Goal: Task Accomplishment & Management: Use online tool/utility

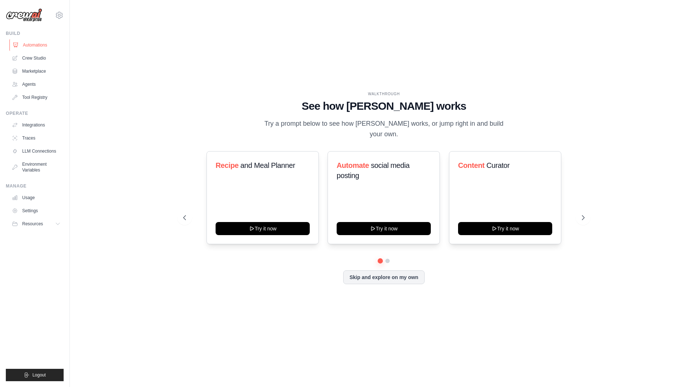
click at [38, 45] on link "Automations" at bounding box center [36, 45] width 55 height 12
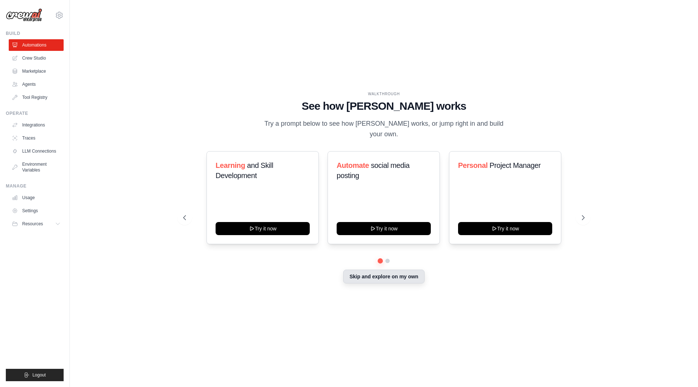
click at [396, 275] on button "Skip and explore on my own" at bounding box center [383, 277] width 81 height 14
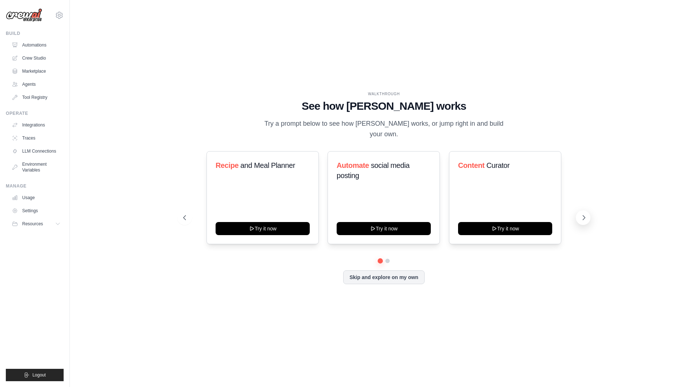
click at [584, 214] on icon at bounding box center [583, 217] width 7 height 7
click at [583, 214] on icon at bounding box center [583, 217] width 7 height 7
click at [39, 126] on link "Integrations" at bounding box center [36, 125] width 55 height 12
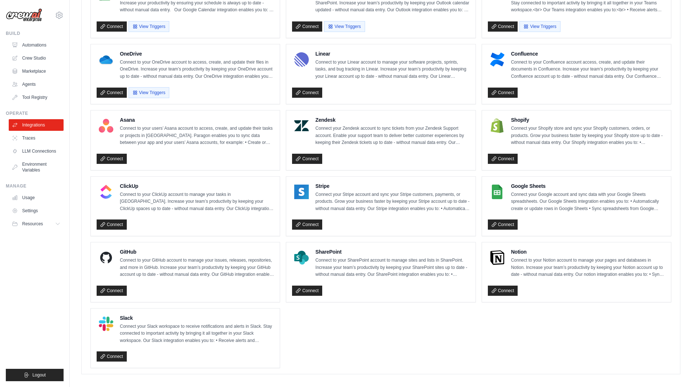
scroll to position [381, 0]
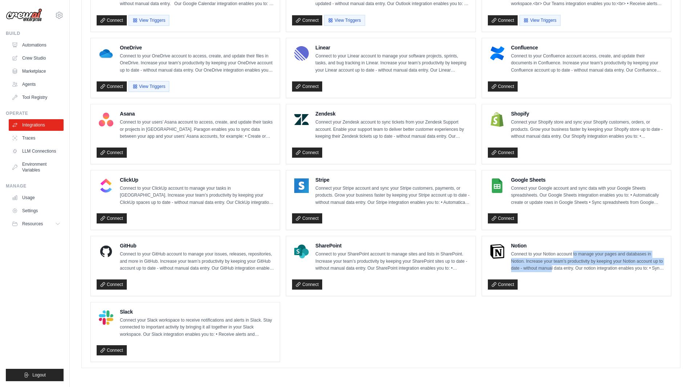
drag, startPoint x: 574, startPoint y: 254, endPoint x: 552, endPoint y: 269, distance: 26.4
click at [552, 269] on p "Connect to your Notion account to manage your pages and databases in Notion. In…" at bounding box center [588, 261] width 154 height 21
click at [577, 332] on ul "Box Connect to your Box account to access, create, and update files in Box. Inc…" at bounding box center [381, 100] width 581 height 523
click at [594, 341] on ul "Box Connect to your Box account to access, create, and update files in Box. Inc…" at bounding box center [381, 100] width 581 height 523
drag, startPoint x: 154, startPoint y: 121, endPoint x: 560, endPoint y: 333, distance: 458.2
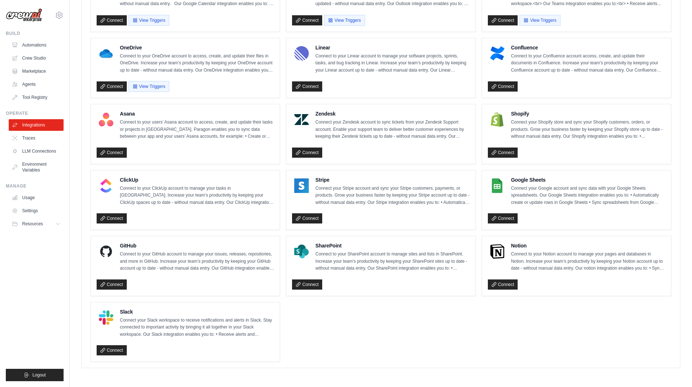
click at [560, 333] on ul "Box Connect to your Box account to access, create, and update files in Box. Inc…" at bounding box center [381, 100] width 581 height 523
click at [559, 333] on ul "Box Connect to your Box account to access, create, and update files in Box. Inc…" at bounding box center [381, 100] width 581 height 523
click at [27, 139] on link "Traces" at bounding box center [36, 138] width 55 height 12
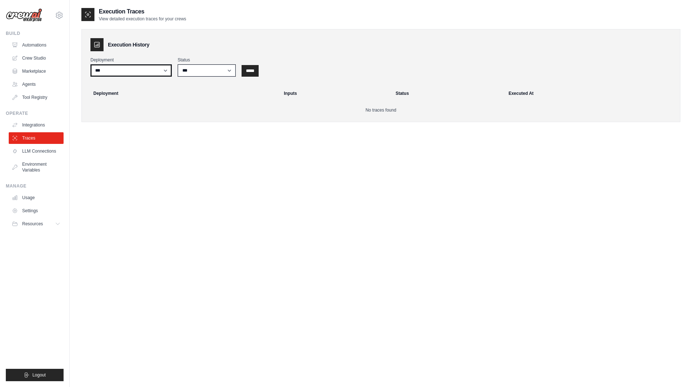
click at [133, 71] on select "***" at bounding box center [131, 70] width 81 height 12
click at [220, 76] on select "*** ********* ******* *****" at bounding box center [207, 70] width 58 height 12
click at [200, 205] on div "Execution Traces View detailed execution traces for your crews Execution Histor…" at bounding box center [380, 200] width 599 height 387
click at [30, 152] on link "LLM Connections" at bounding box center [36, 151] width 55 height 12
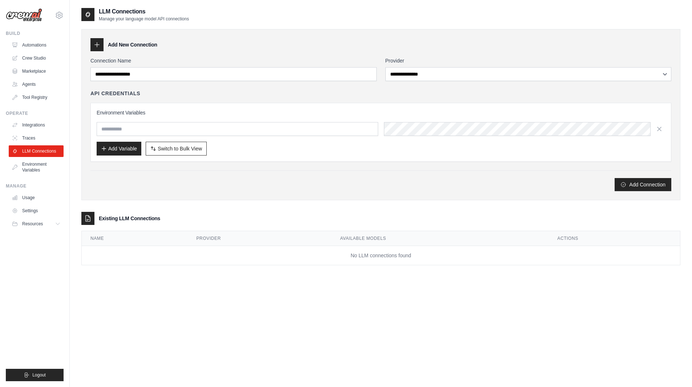
click at [675, 75] on div "**********" at bounding box center [380, 114] width 599 height 171
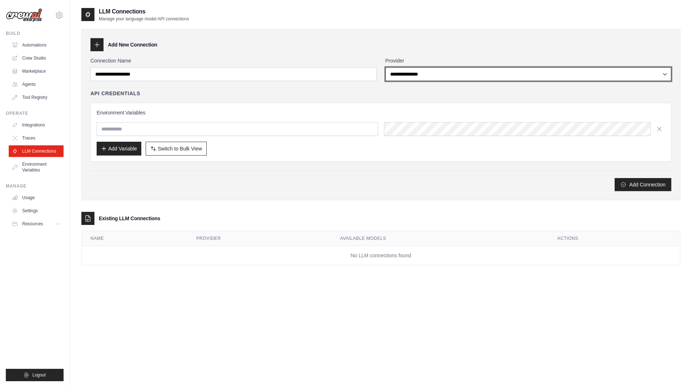
click at [665, 78] on select "**********" at bounding box center [529, 74] width 286 height 14
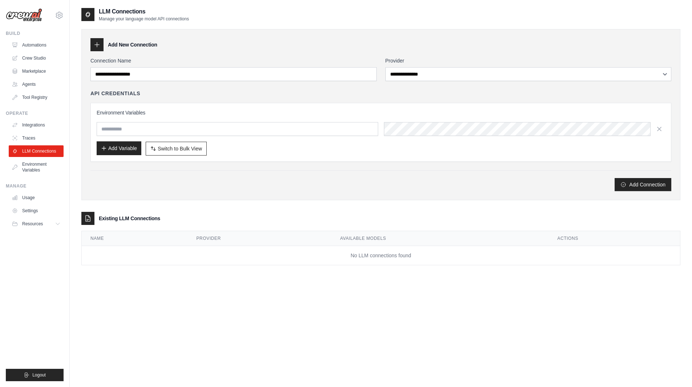
click at [112, 154] on button "Add Variable" at bounding box center [119, 148] width 45 height 14
click at [112, 151] on button "Add Variable" at bounding box center [119, 148] width 45 height 14
click at [115, 150] on button "Add Variable" at bounding box center [119, 148] width 45 height 14
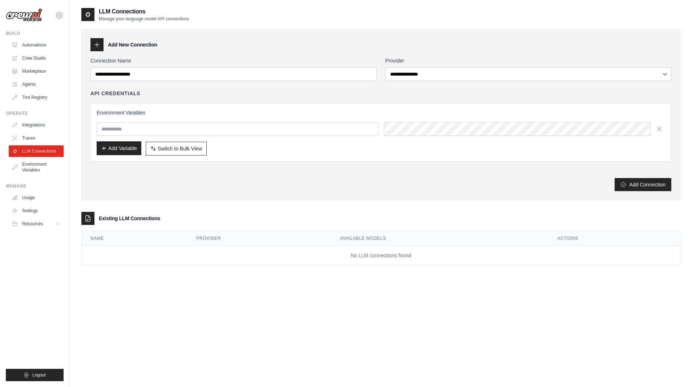
click at [115, 150] on button "Add Variable" at bounding box center [119, 148] width 45 height 14
click at [116, 150] on button "Add Variable" at bounding box center [119, 148] width 45 height 14
click at [115, 122] on input "text" at bounding box center [238, 129] width 282 height 14
type input "*"
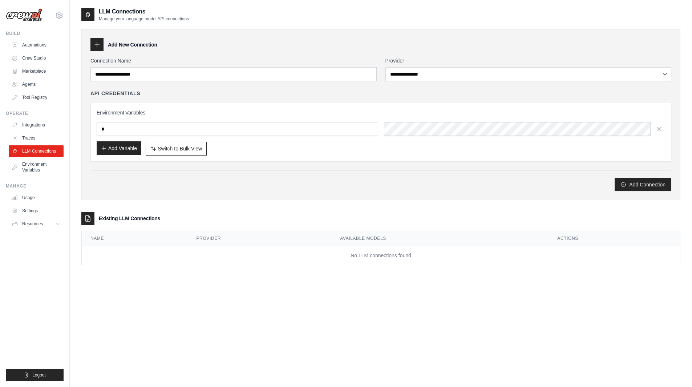
click at [130, 153] on button "Add Variable" at bounding box center [119, 148] width 45 height 14
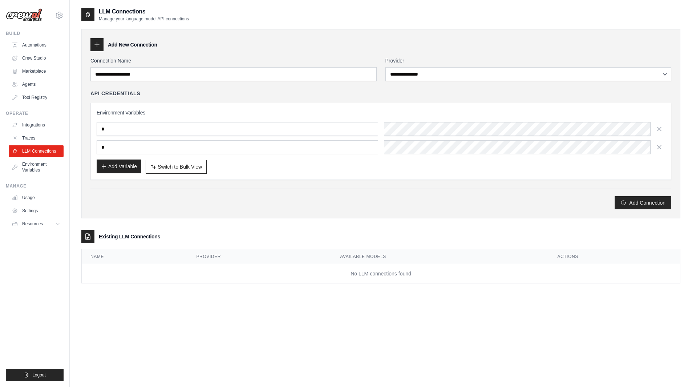
type input "*"
click at [129, 170] on button "Add Variable" at bounding box center [119, 167] width 45 height 14
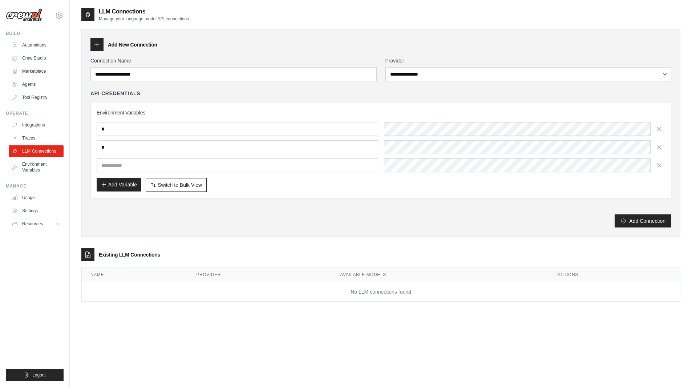
click at [131, 186] on button "Add Variable" at bounding box center [119, 185] width 45 height 14
type input "*"
click at [131, 186] on button "Add Variable" at bounding box center [119, 185] width 45 height 14
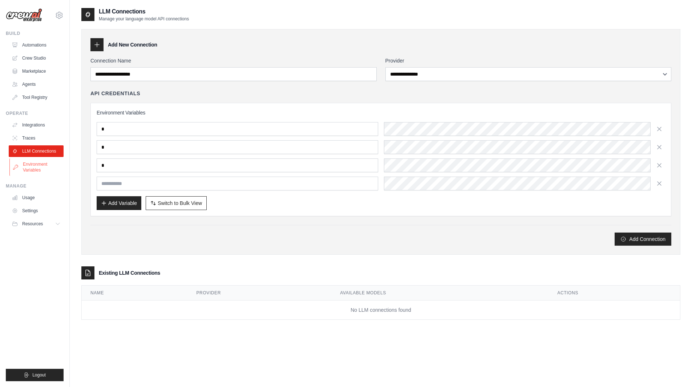
click at [33, 168] on link "Environment Variables" at bounding box center [36, 166] width 55 height 17
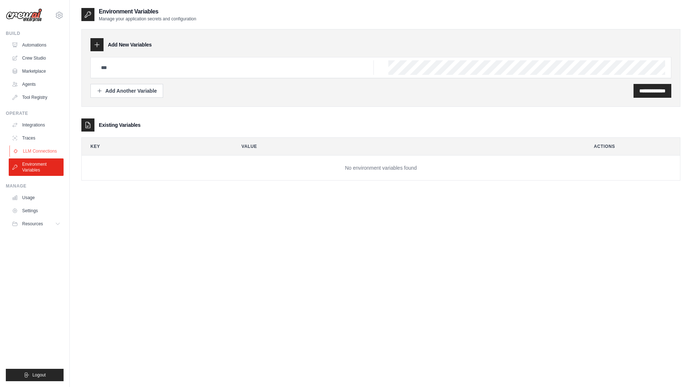
click at [42, 152] on link "LLM Connections" at bounding box center [36, 151] width 55 height 12
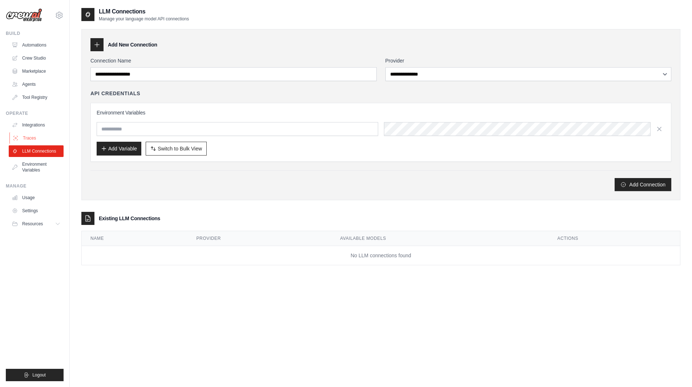
click at [36, 139] on link "Traces" at bounding box center [36, 138] width 55 height 12
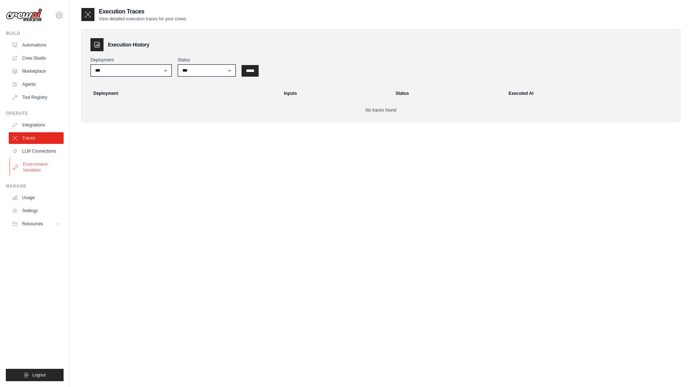
click at [36, 170] on link "Environment Variables" at bounding box center [36, 166] width 55 height 17
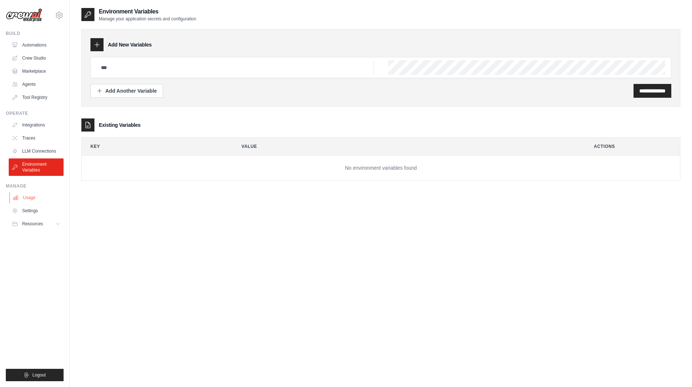
click at [33, 196] on link "Usage" at bounding box center [36, 198] width 55 height 12
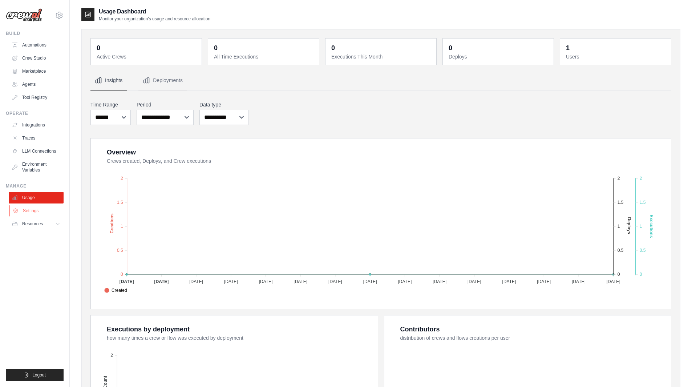
click at [46, 215] on link "Settings" at bounding box center [36, 211] width 55 height 12
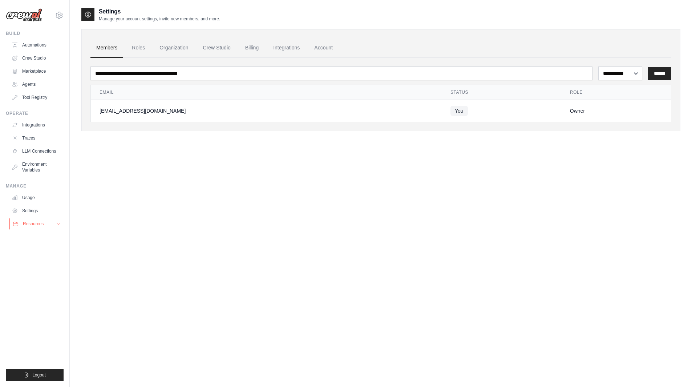
click at [37, 222] on span "Resources" at bounding box center [33, 224] width 21 height 6
click at [51, 239] on link "Documentation" at bounding box center [39, 236] width 51 height 10
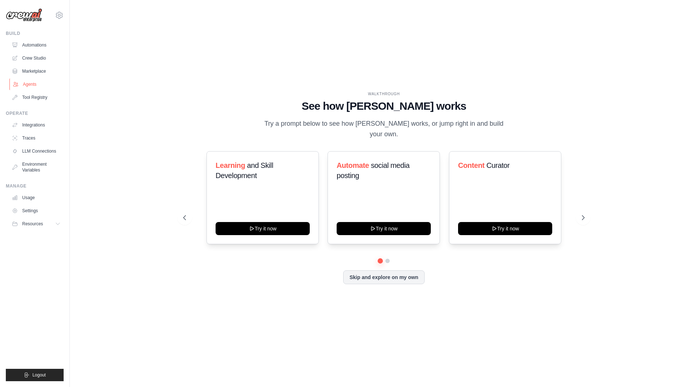
click at [28, 86] on link "Agents" at bounding box center [36, 85] width 55 height 12
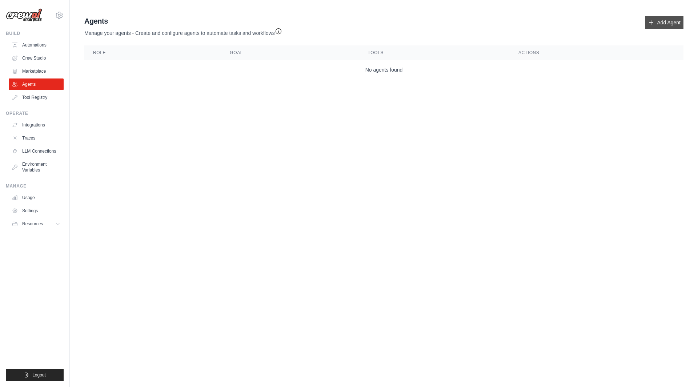
click at [682, 24] on link "Add Agent" at bounding box center [664, 22] width 38 height 13
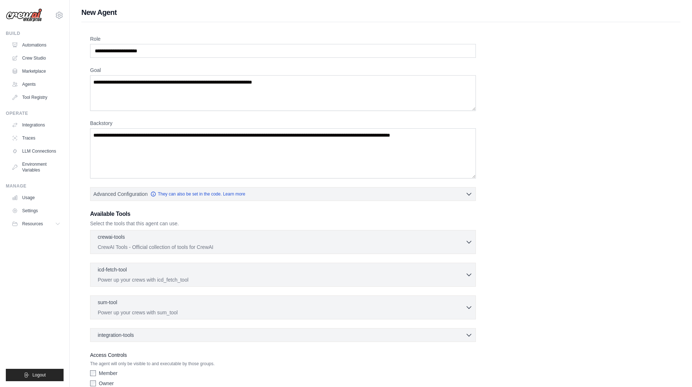
scroll to position [36, 0]
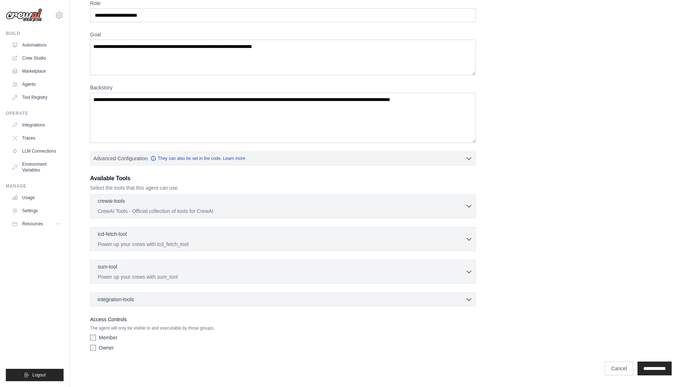
click at [470, 203] on icon "button" at bounding box center [469, 205] width 7 height 7
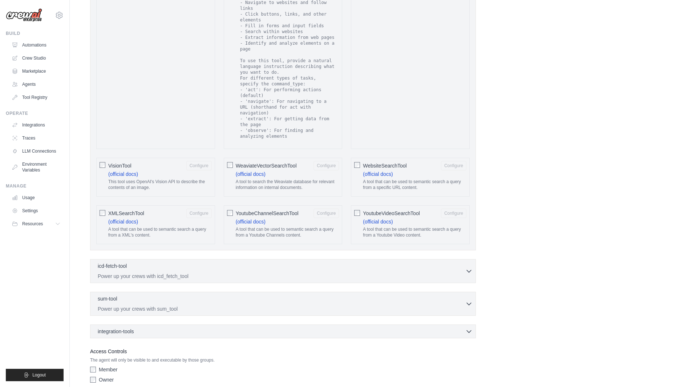
scroll to position [1261, 0]
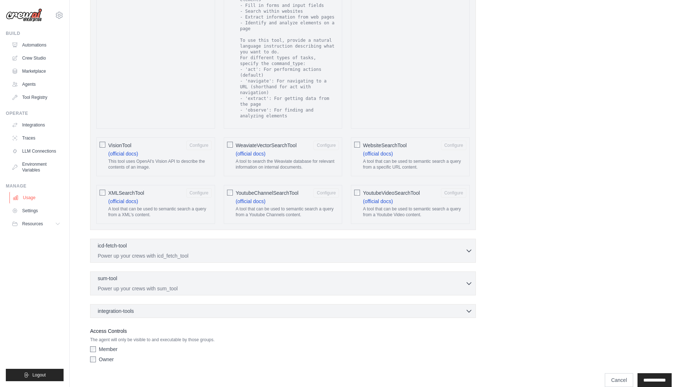
click at [44, 201] on link "Usage" at bounding box center [36, 198] width 55 height 12
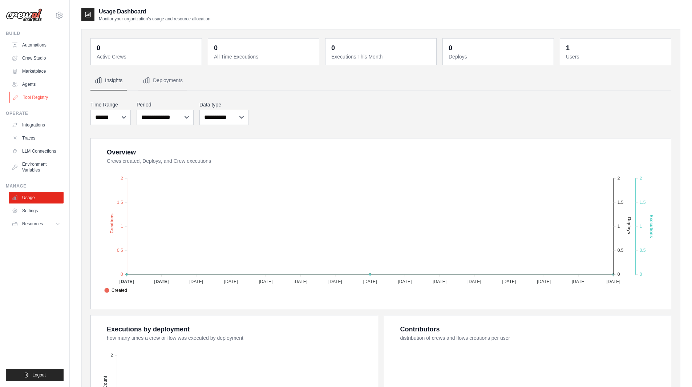
click at [39, 99] on link "Tool Registry" at bounding box center [36, 98] width 55 height 12
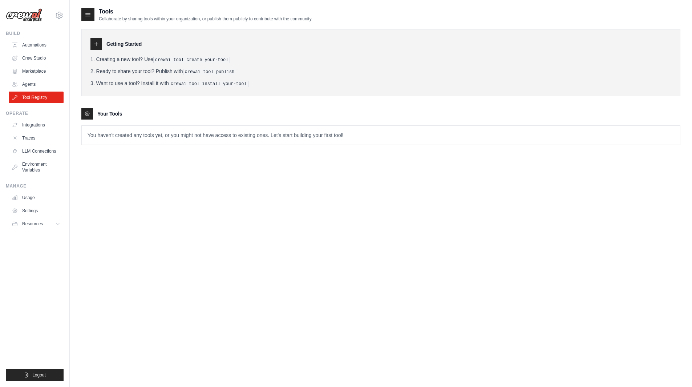
click at [112, 137] on p "You haven't created any tools yet, or you might not have access to existing one…" at bounding box center [381, 135] width 599 height 19
drag, startPoint x: 139, startPoint y: 136, endPoint x: 232, endPoint y: 133, distance: 93.5
click at [232, 133] on p "You haven't created any tools yet, or you might not have access to existing one…" at bounding box center [381, 135] width 599 height 19
click at [57, 221] on icon at bounding box center [59, 224] width 6 height 6
